Goal: Find specific page/section: Find specific page/section

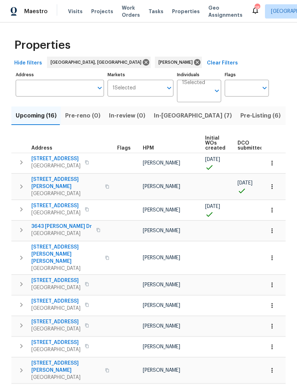
click at [241, 111] on span "Pre-Listing (6)" at bounding box center [261, 116] width 40 height 10
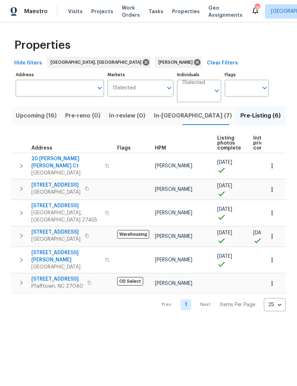
click at [62, 283] on span "Pfafftown, NC 27040" at bounding box center [57, 286] width 52 height 7
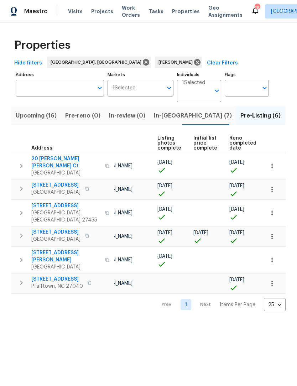
scroll to position [0, 60]
click at [223, 164] on td at bounding box center [209, 166] width 36 height 26
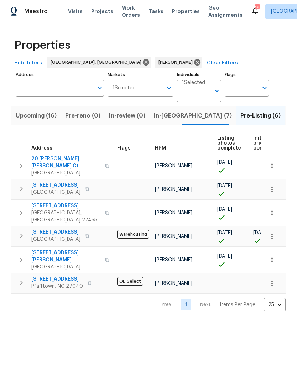
scroll to position [0, 0]
click at [20, 209] on icon "button" at bounding box center [21, 213] width 9 height 9
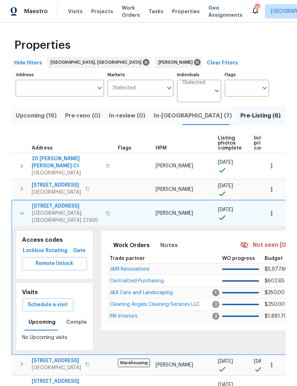
click at [36, 247] on span "Lockbox" at bounding box center [33, 251] width 17 height 9
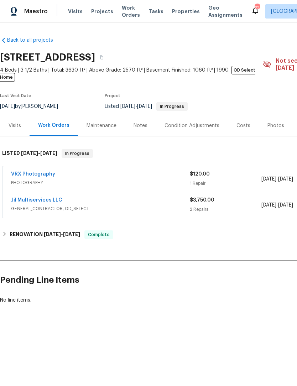
click at [276, 122] on div "Photos" at bounding box center [276, 125] width 17 height 7
